Goal: Task Accomplishment & Management: Complete application form

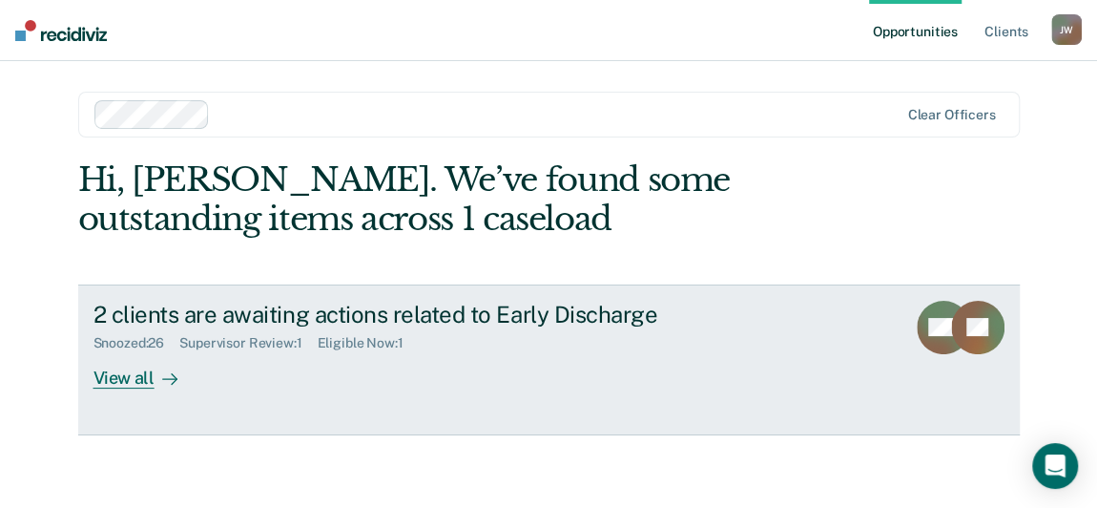
scroll to position [3, 0]
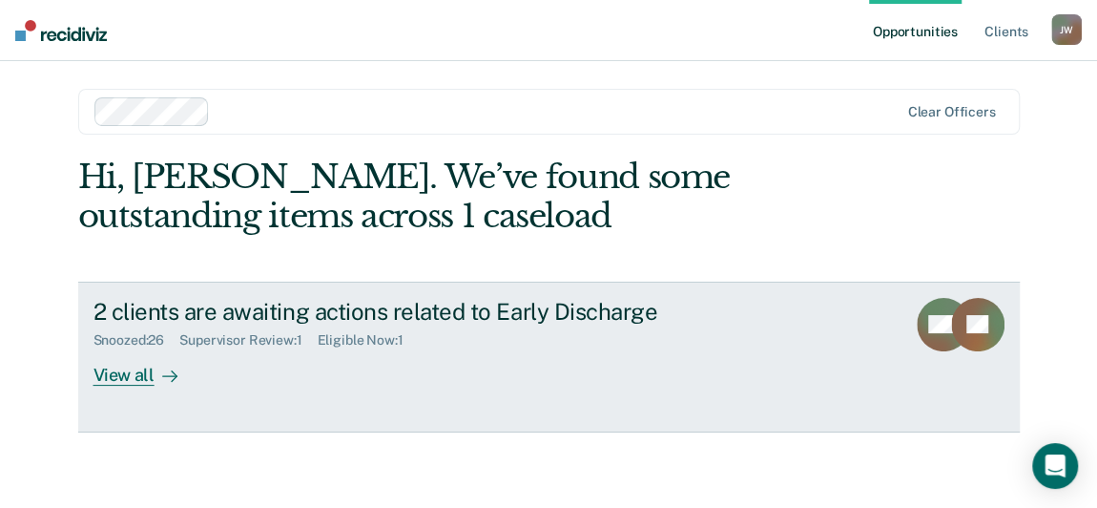
click at [108, 372] on div "View all" at bounding box center [147, 366] width 107 height 37
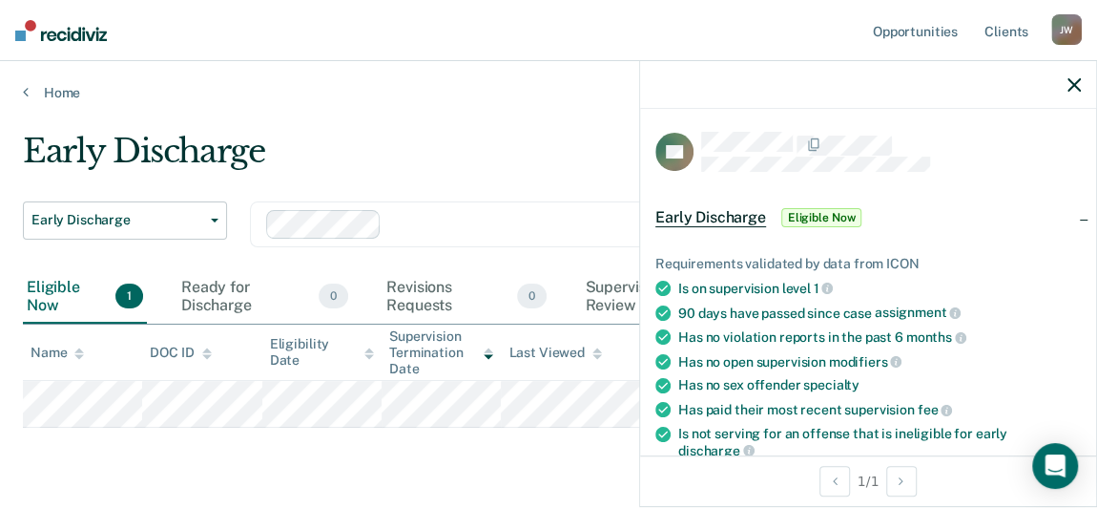
click at [686, 404] on li "Has paid their most recent supervision fee" at bounding box center [869, 409] width 426 height 17
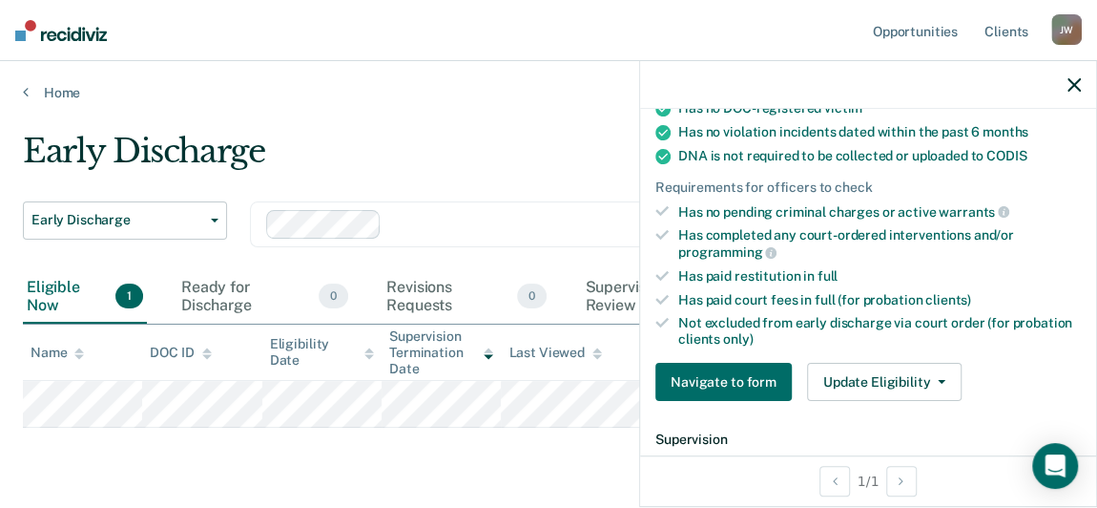
scroll to position [485, 0]
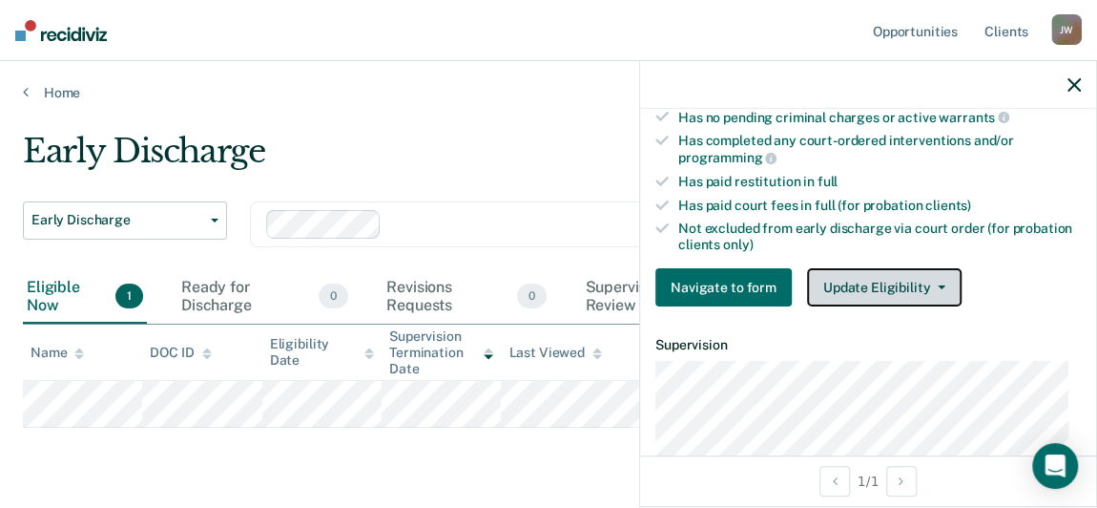
click at [881, 295] on button "Update Eligibility" at bounding box center [884, 287] width 155 height 38
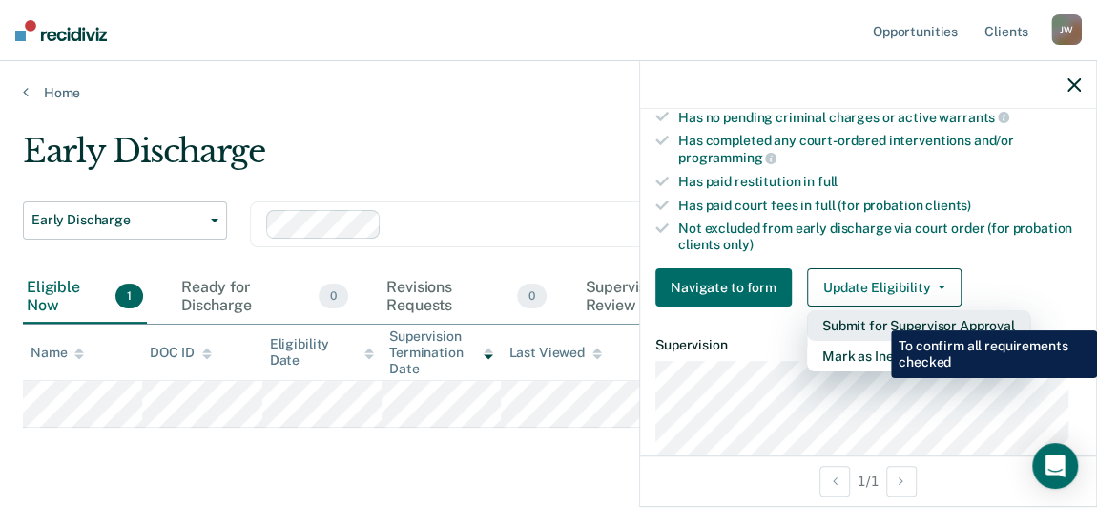
click at [877, 316] on button "Submit for Supervisor Approval" at bounding box center [918, 325] width 223 height 31
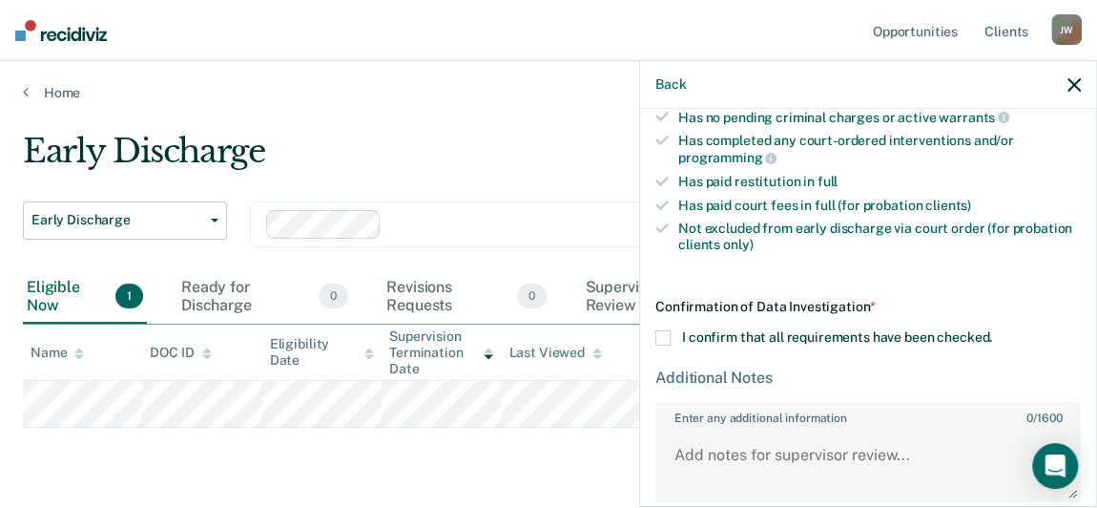
click at [661, 330] on span at bounding box center [663, 337] width 15 height 15
click at [992, 330] on input "I confirm that all requirements have been checked." at bounding box center [992, 330] width 0 height 0
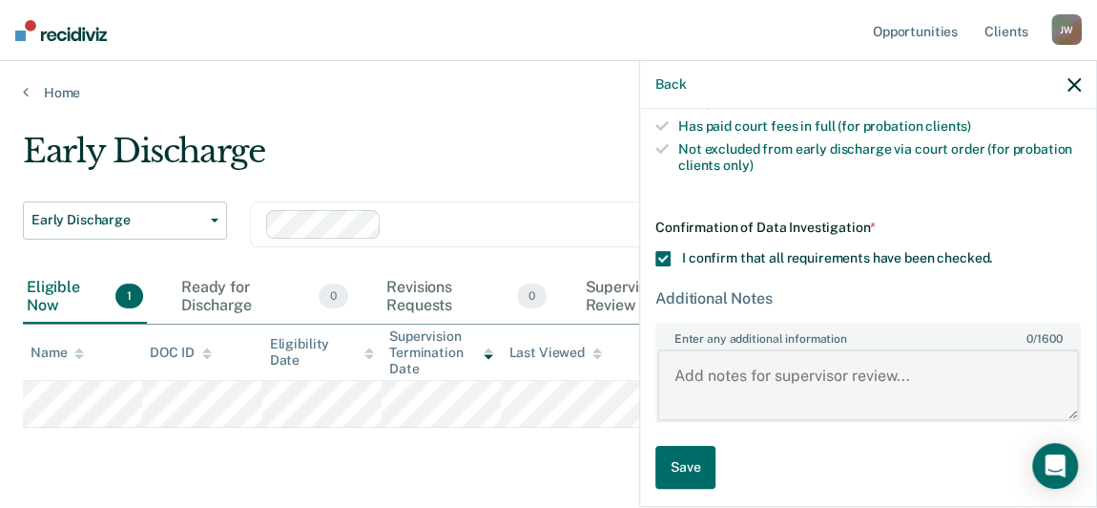
click at [716, 365] on textarea "Enter any additional information 0 / 1600" at bounding box center [868, 384] width 422 height 71
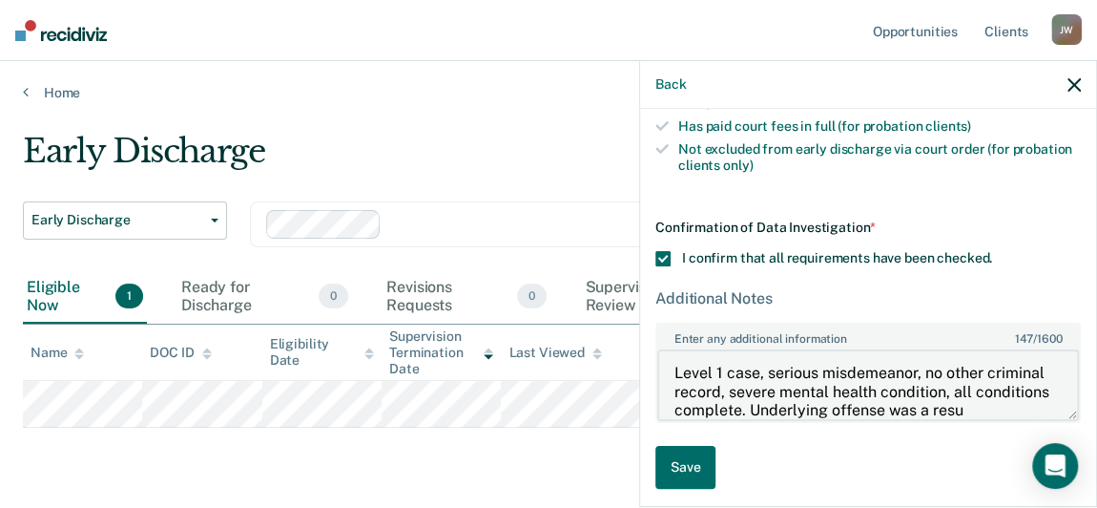
scroll to position [21, 0]
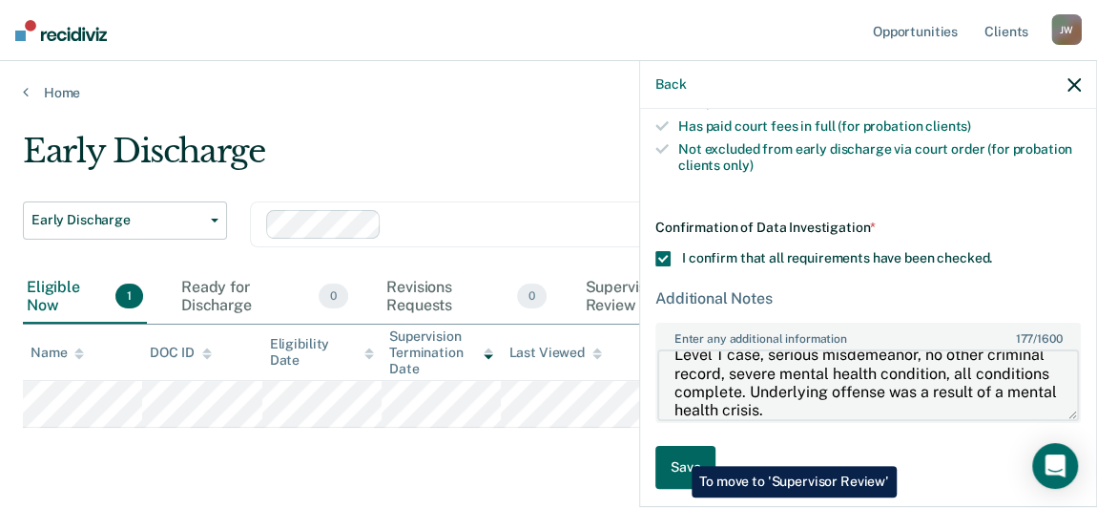
type textarea "Level 1 case, serious misdemeanor, no other criminal record, severe mental heal…"
click at [677, 451] on button "Save" at bounding box center [686, 467] width 60 height 43
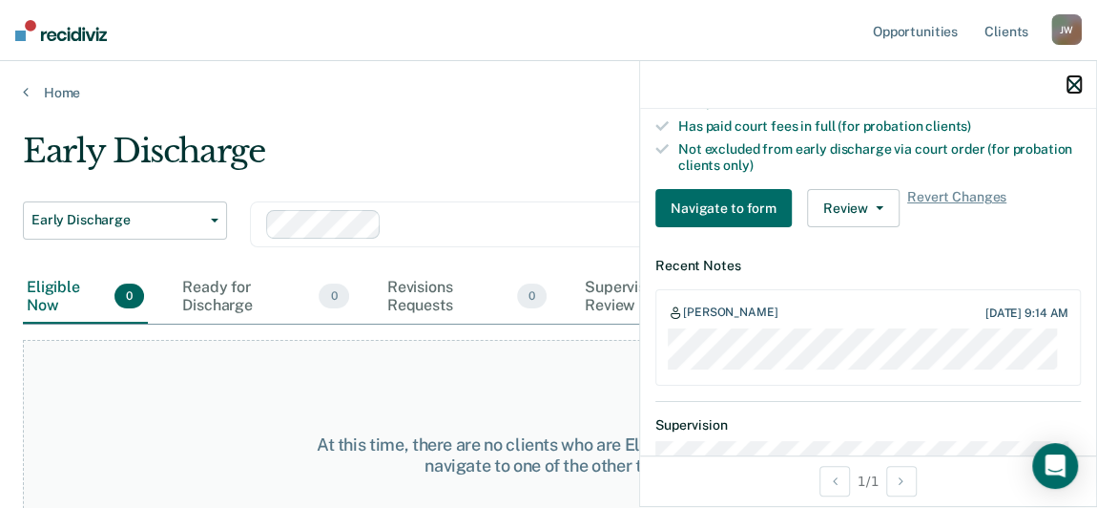
click at [1073, 82] on icon "button" at bounding box center [1074, 84] width 13 height 13
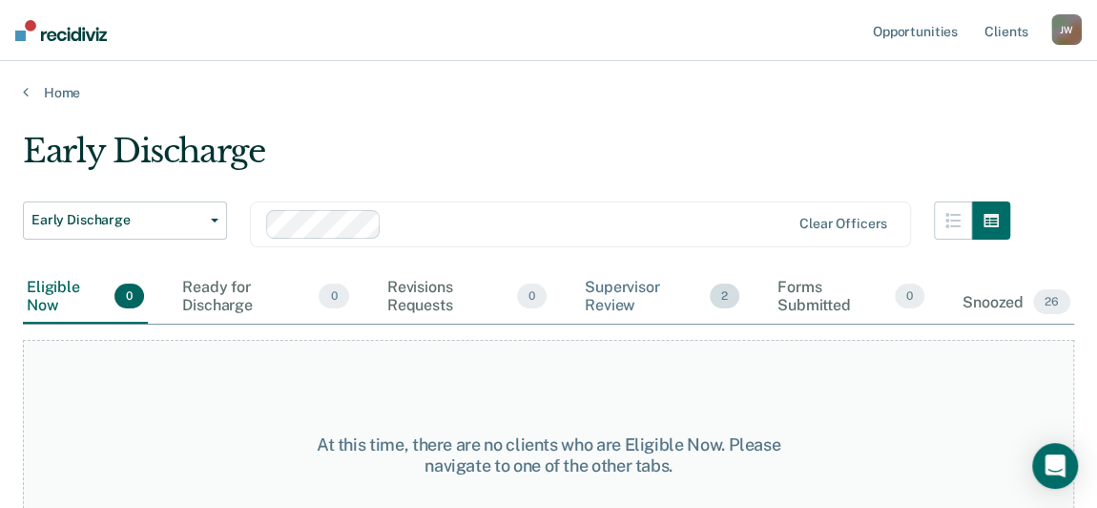
click at [633, 291] on div "Supervisor Review 2" at bounding box center [662, 296] width 162 height 53
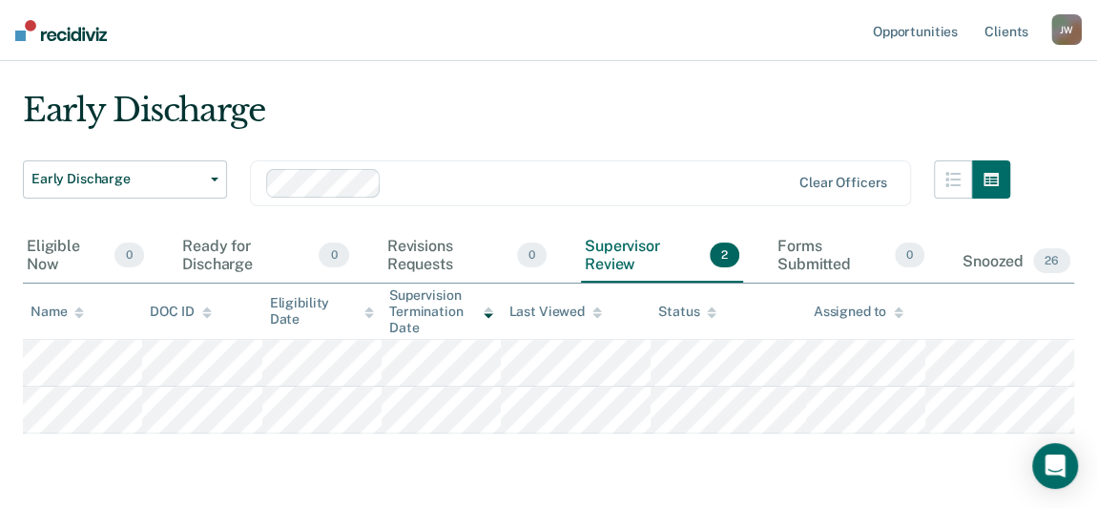
scroll to position [47, 0]
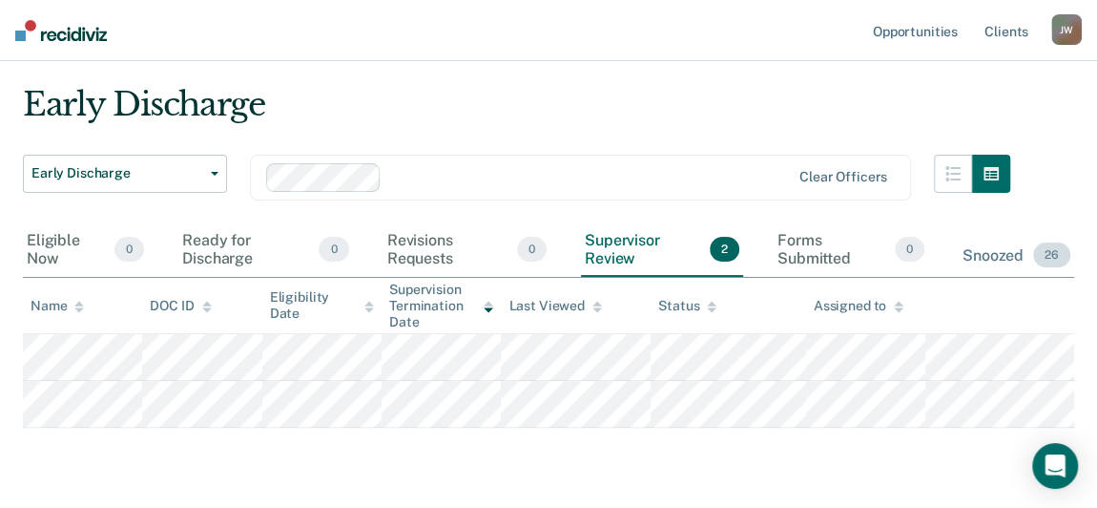
click at [1007, 258] on div "Snoozed 26" at bounding box center [1016, 256] width 115 height 42
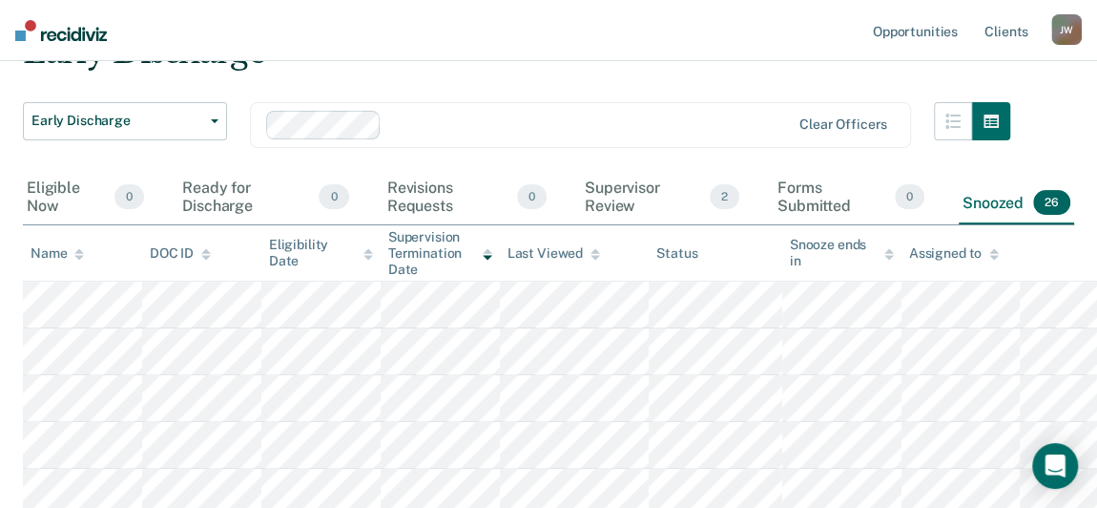
scroll to position [0, 0]
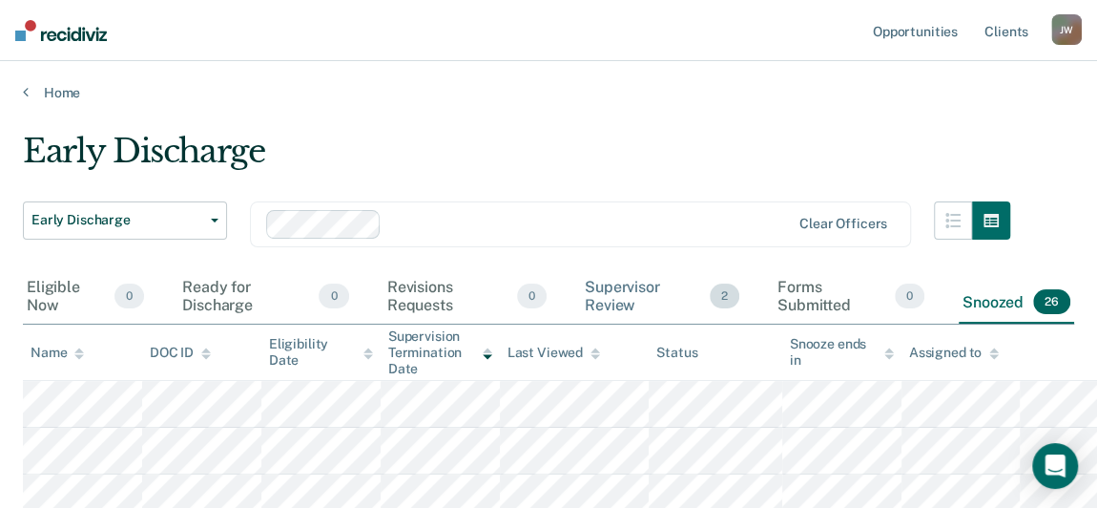
click at [600, 289] on div "Supervisor Review 2" at bounding box center [662, 296] width 162 height 53
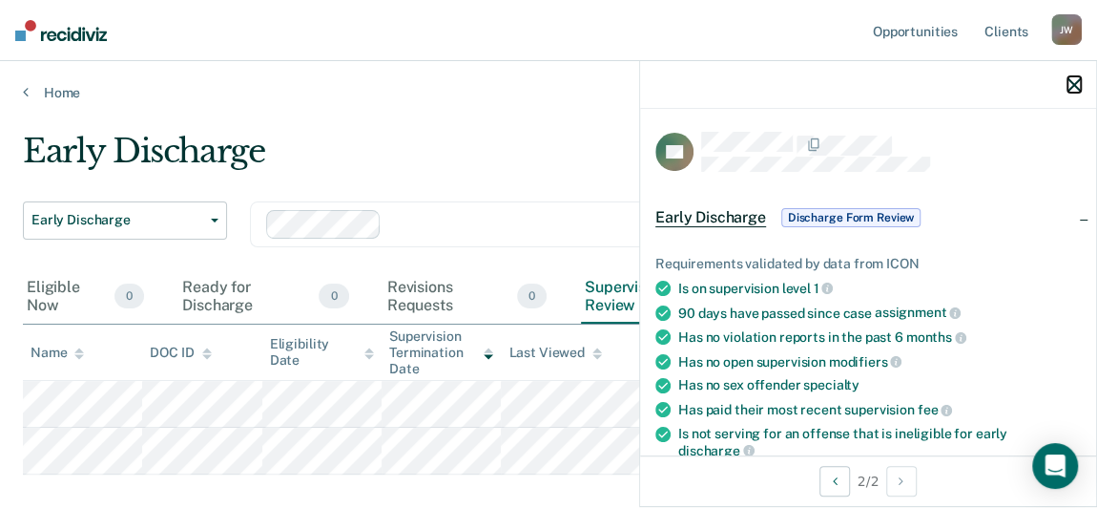
click at [1077, 78] on icon "button" at bounding box center [1074, 84] width 13 height 13
